Goal: Information Seeking & Learning: Learn about a topic

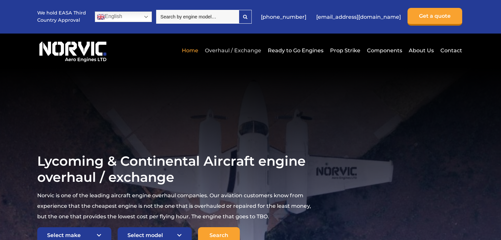
click at [235, 49] on link "Overhaul / Exchange" at bounding box center [233, 50] width 60 height 16
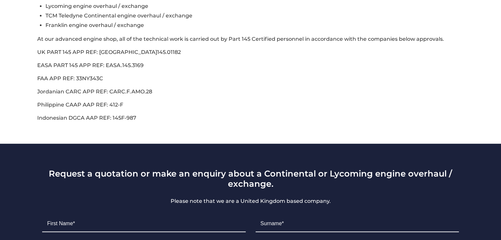
scroll to position [307, 0]
